Goal: Task Accomplishment & Management: Use online tool/utility

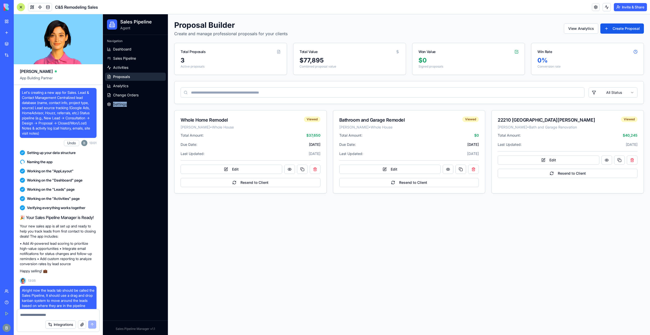
scroll to position [35019, 0]
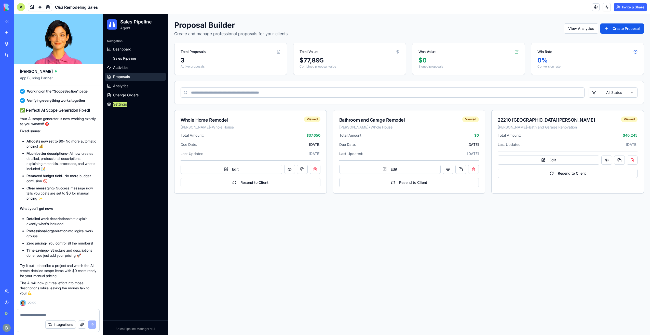
click at [6, 6] on img at bounding box center [20, 7] width 32 height 7
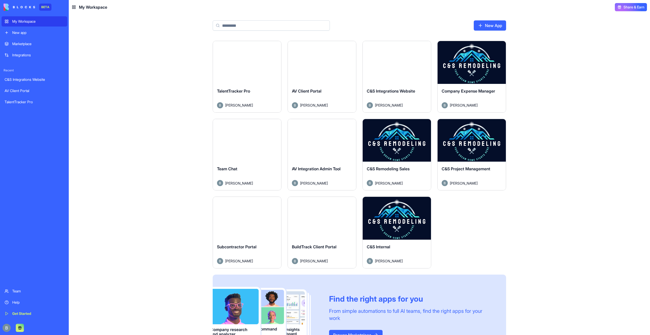
click at [256, 62] on button "Launch" at bounding box center [247, 62] width 38 height 10
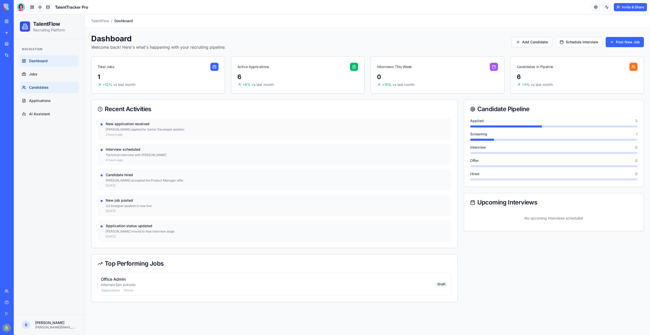
click at [62, 90] on link "Candidates" at bounding box center [49, 87] width 59 height 11
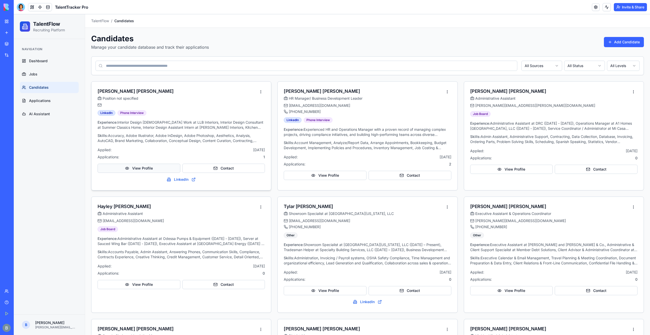
click at [154, 167] on button "View Profile" at bounding box center [139, 168] width 83 height 9
click at [238, 171] on button "Contact" at bounding box center [223, 168] width 83 height 9
click at [213, 145] on div "LinkedIn Phone Interview Experience: Interior Design [DEMOGRAPHIC_DATA] Work at…" at bounding box center [181, 150] width 180 height 80
click at [409, 175] on button "Contact" at bounding box center [410, 175] width 83 height 9
click at [232, 134] on p "Skills: Accuracy, Adobe Illustrator, Adobe InDesign, Adobe Photoshop, Aesthetic…" at bounding box center [181, 138] width 167 height 10
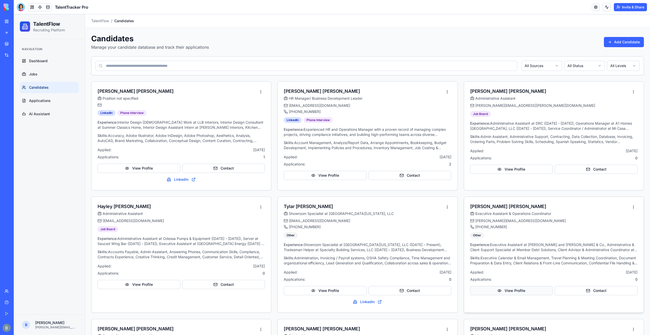
click at [517, 292] on button "View Profile" at bounding box center [511, 290] width 83 height 9
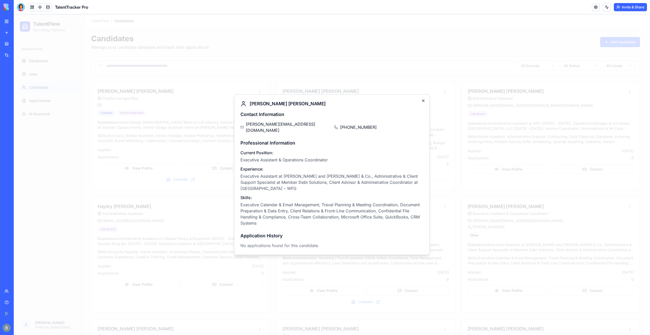
click at [422, 103] on icon "button" at bounding box center [423, 101] width 4 height 4
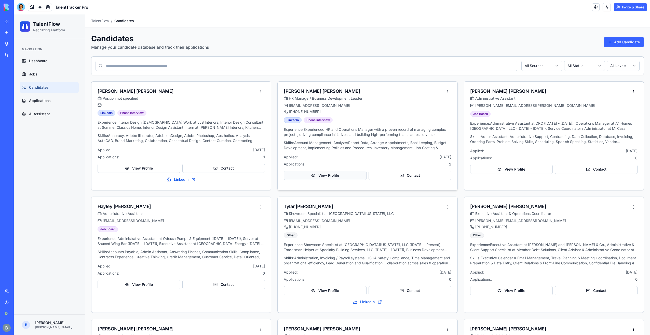
click at [331, 176] on button "View Profile" at bounding box center [325, 175] width 83 height 9
click at [502, 165] on button "View Profile" at bounding box center [511, 169] width 83 height 9
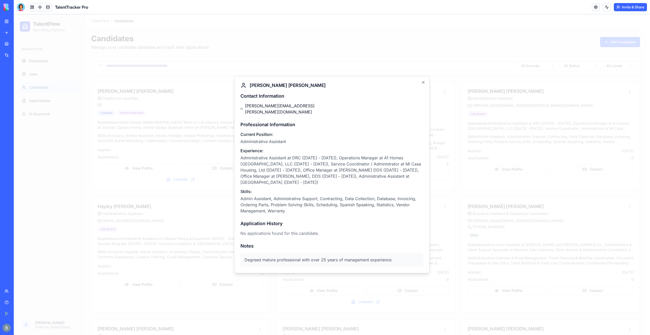
click at [452, 160] on div at bounding box center [332, 174] width 636 height 320
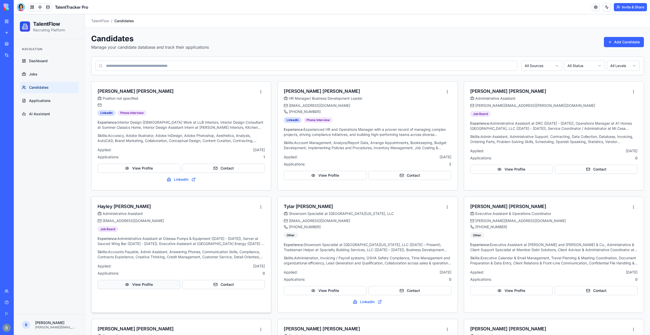
click at [133, 282] on button "View Profile" at bounding box center [139, 284] width 83 height 9
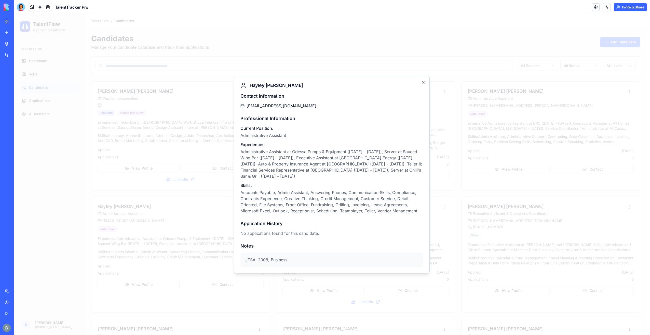
click at [228, 237] on div at bounding box center [332, 174] width 636 height 320
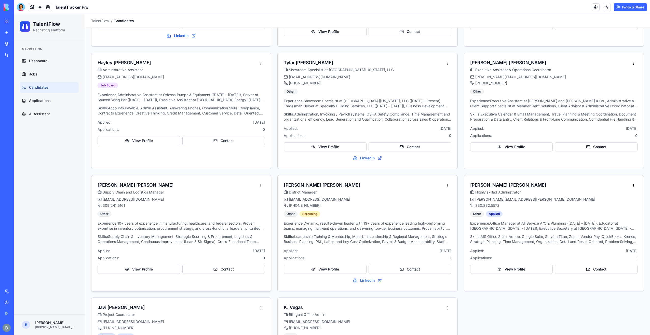
scroll to position [153, 0]
